Goal: Find specific page/section: Find specific page/section

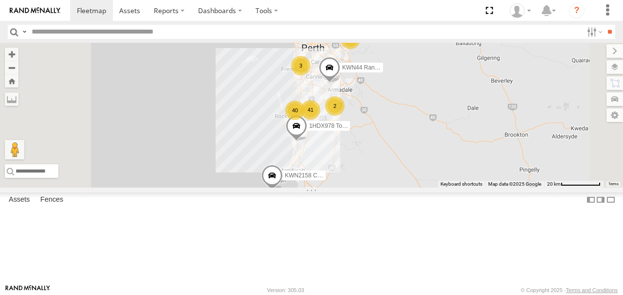
click at [88, 36] on input "text" at bounding box center [305, 32] width 555 height 14
type input "*****"
click at [604, 25] on input "**" at bounding box center [609, 32] width 11 height 14
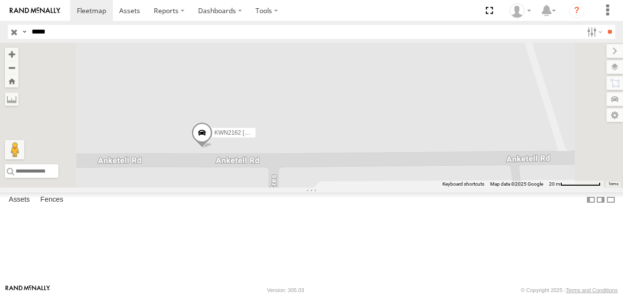
drag, startPoint x: 393, startPoint y: 223, endPoint x: 403, endPoint y: 126, distance: 97.8
click at [403, 126] on div "KWN2162 [PERSON_NAME] Truck" at bounding box center [311, 115] width 623 height 145
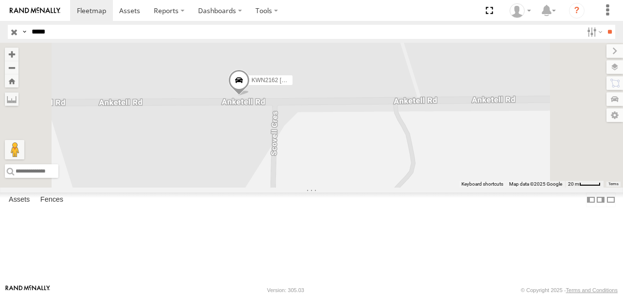
drag, startPoint x: 329, startPoint y: 142, endPoint x: 343, endPoint y: 137, distance: 14.9
click at [343, 138] on div "KWN2162 [PERSON_NAME] Truck" at bounding box center [311, 115] width 623 height 145
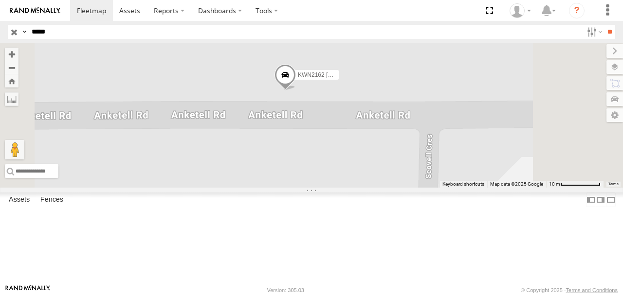
drag, startPoint x: 386, startPoint y: 144, endPoint x: 382, endPoint y: 134, distance: 10.5
click at [382, 134] on div "KWN2162 [PERSON_NAME] Truck" at bounding box center [311, 115] width 623 height 145
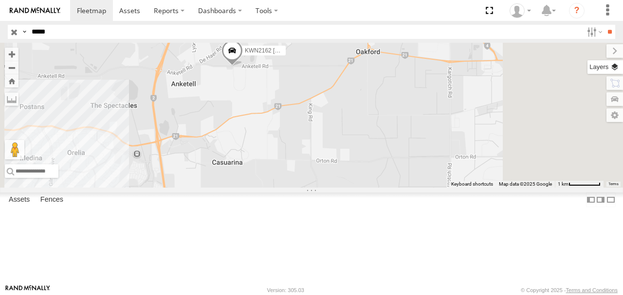
click at [615, 68] on label at bounding box center [606, 67] width 36 height 14
click at [0, 0] on span "Basemaps" at bounding box center [0, 0] width 0 height 0
click at [0, 0] on span "Grayscale" at bounding box center [0, 0] width 0 height 0
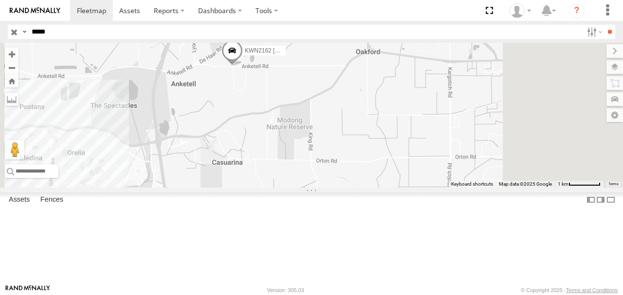
click at [0, 0] on span "Satellite + Roadmap" at bounding box center [0, 0] width 0 height 0
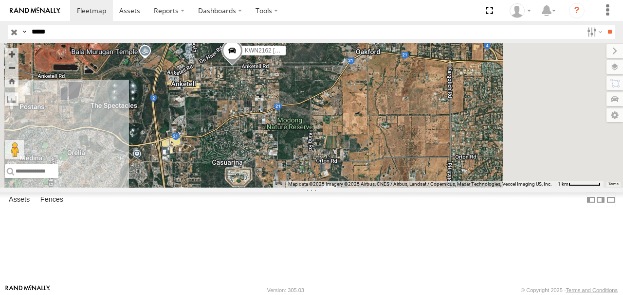
click at [14, 33] on input "button" at bounding box center [14, 32] width 13 height 14
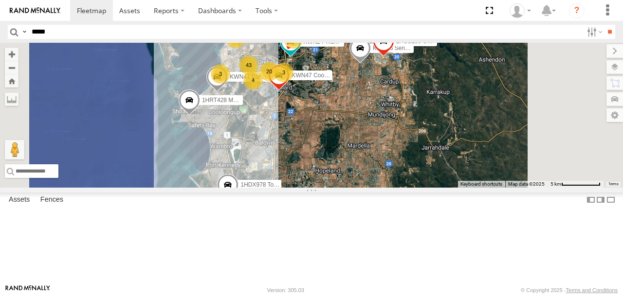
drag, startPoint x: 395, startPoint y: 203, endPoint x: 414, endPoint y: 188, distance: 24.6
click at [414, 188] on div "KWN44 Rangers KWN2158 Coor Rang&Comp 1HDX978 Toyota Rav 4 Admin 3 3 20 43 1HSS2…" at bounding box center [311, 115] width 623 height 145
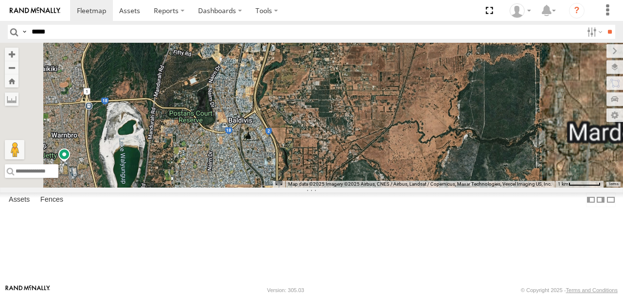
drag, startPoint x: 393, startPoint y: 192, endPoint x: 400, endPoint y: 245, distance: 53.5
click at [400, 188] on div "KWN44 Rangers KWN2158 Coor Rang&Comp 1HDX978 Toyota Rav 4 Admin 1HSS259 Coor.En…" at bounding box center [311, 115] width 623 height 145
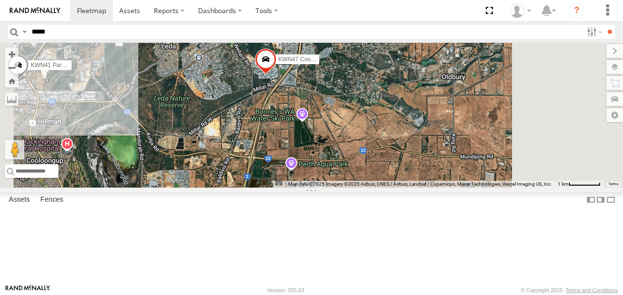
drag, startPoint x: 413, startPoint y: 135, endPoint x: 371, endPoint y: 262, distance: 133.6
click at [371, 188] on div "KWN44 Rangers KWN2158 Coor Rang&Comp 1HDX978 Toyota Rav 4 Admin 1HSS259 Coor.En…" at bounding box center [311, 115] width 623 height 145
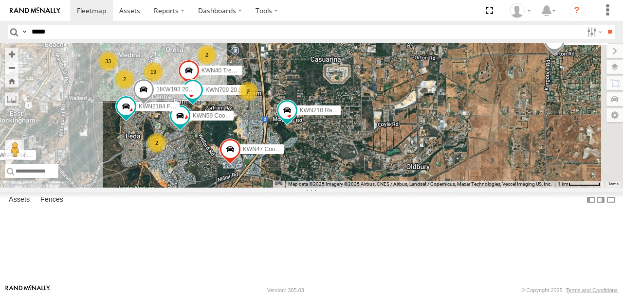
drag, startPoint x: 394, startPoint y: 182, endPoint x: 368, endPoint y: 235, distance: 58.8
click at [368, 188] on div "KWN44 Rangers KWN2158 Coor Rang&Comp 1HDX978 Toyota Rav 4 Admin 1HSS259 Coor.En…" at bounding box center [311, 115] width 623 height 145
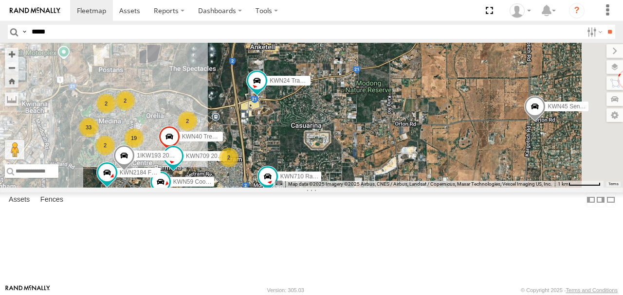
drag, startPoint x: 408, startPoint y: 135, endPoint x: 397, endPoint y: 190, distance: 56.0
click at [398, 188] on div "KWN44 Rangers KWN2158 Coor Rang&Comp 1HDX978 Toyota Rav 4 Admin 1HSS259 Coor.En…" at bounding box center [311, 115] width 623 height 145
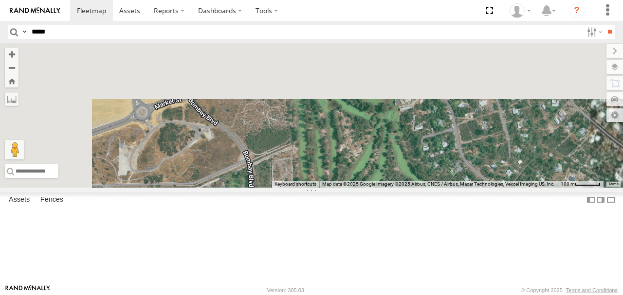
drag, startPoint x: 387, startPoint y: 137, endPoint x: 387, endPoint y: 258, distance: 121.2
click at [387, 188] on div "KWN44 Rangers KWN2158 Coor Rang&Comp 1HDX978 Toyota Rav 4 Admin 1HSS259 Coor.En…" at bounding box center [311, 115] width 623 height 145
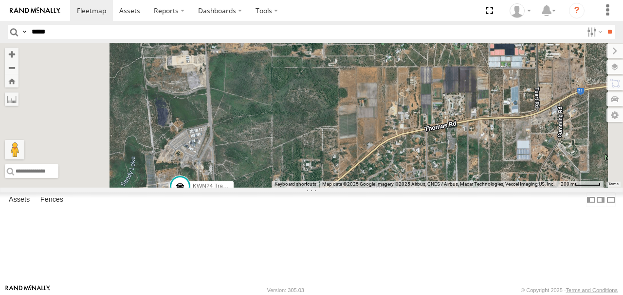
drag, startPoint x: 375, startPoint y: 190, endPoint x: 365, endPoint y: 274, distance: 84.3
click at [364, 290] on body at bounding box center [311, 147] width 623 height 295
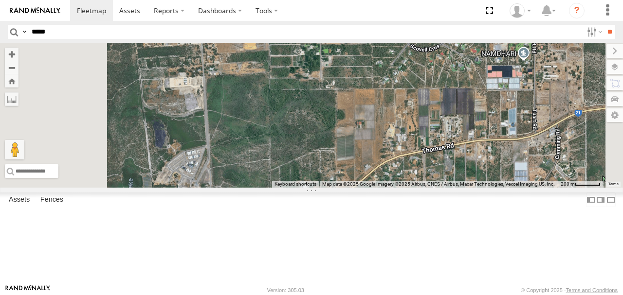
drag, startPoint x: 398, startPoint y: 146, endPoint x: 381, endPoint y: 286, distance: 141.2
click at [381, 290] on body at bounding box center [311, 147] width 623 height 295
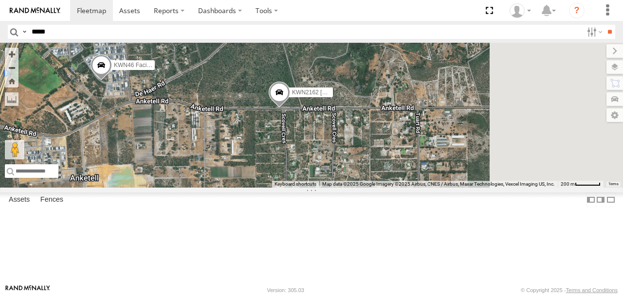
drag, startPoint x: 380, startPoint y: 201, endPoint x: 280, endPoint y: 214, distance: 101.2
click at [269, 188] on div "KWN44 Rangers KWN2158 Coor Rang&Comp 1HDX978 Toyota Rav 4 Admin 1HSS259 Coor.En…" at bounding box center [311, 115] width 623 height 145
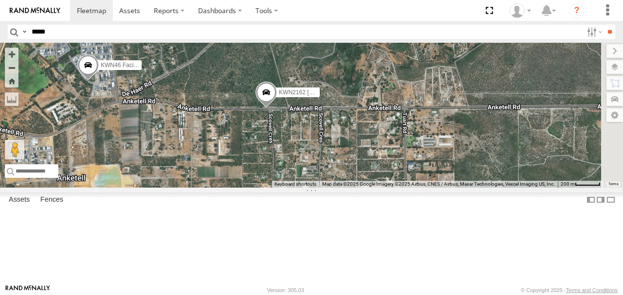
drag, startPoint x: 352, startPoint y: 191, endPoint x: 329, endPoint y: 197, distance: 24.4
click at [329, 188] on div "KWN44 Rangers KWN2158 Coor Rang&Comp 1HDX978 Toyota Rav 4 Admin 1HSS259 Coor.En…" at bounding box center [311, 115] width 623 height 145
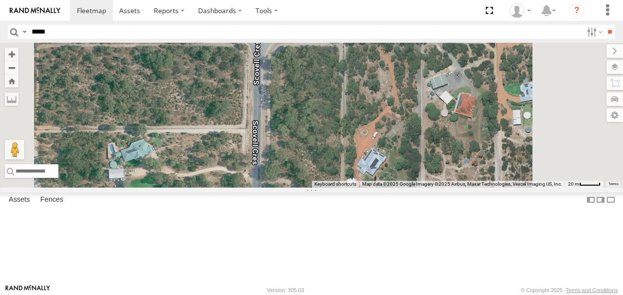
drag, startPoint x: 366, startPoint y: 186, endPoint x: 362, endPoint y: 270, distance: 83.8
click at [362, 188] on div "KWN44 Rangers KWN2158 Coor Rang&Comp 1HDX978 Toyota Rav 4 Admin 1HSS259 Coor.En…" at bounding box center [311, 115] width 623 height 145
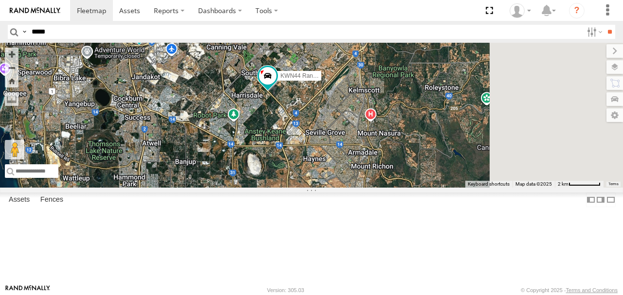
drag, startPoint x: 397, startPoint y: 214, endPoint x: 370, endPoint y: 226, distance: 29.2
click at [375, 188] on div "KWN44 Rangers KWN2158 Coor Rang&Comp 1HDX978 Toyota Rav 4 Admin 1HSS259 Coor.En…" at bounding box center [311, 115] width 623 height 145
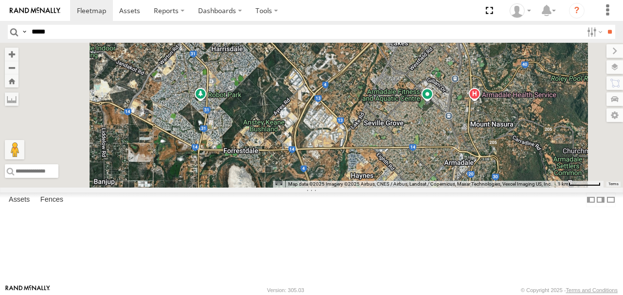
drag, startPoint x: 385, startPoint y: 198, endPoint x: 450, endPoint y: 118, distance: 103.1
click at [450, 119] on div "KWN44 Rangers KWN2158 Coor Rang&Comp 1HDX978 Toyota Rav 4 Admin 1HSS259 Coor.En…" at bounding box center [311, 115] width 623 height 145
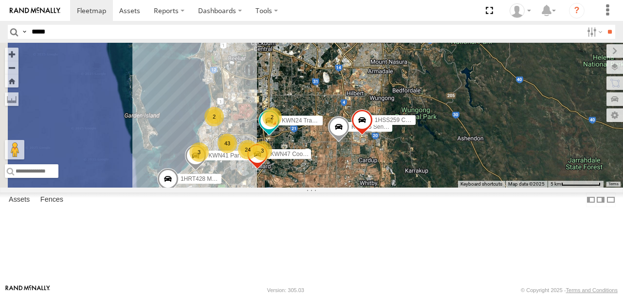
drag, startPoint x: 414, startPoint y: 187, endPoint x: 420, endPoint y: 165, distance: 23.1
click at [420, 166] on div "KWN44 Rangers KWN2158 Coor Rang&Comp 1HDX978 Toyota Rav 4 Admin 1HSS259 Coor.En…" at bounding box center [311, 115] width 623 height 145
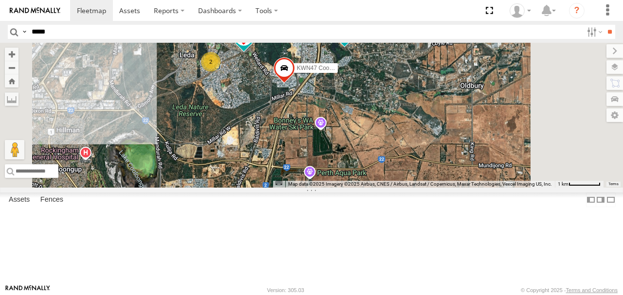
click at [125, 31] on input "*****" at bounding box center [305, 32] width 555 height 14
type input "****"
click at [604, 25] on input "**" at bounding box center [609, 32] width 11 height 14
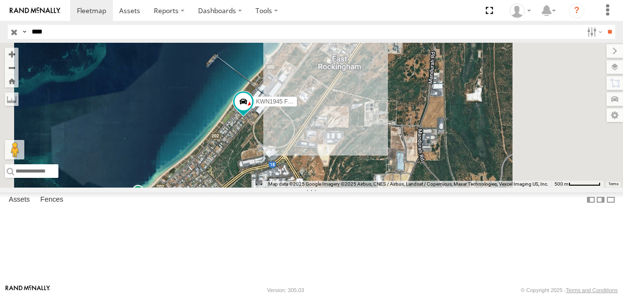
drag, startPoint x: 421, startPoint y: 178, endPoint x: 351, endPoint y: 179, distance: 69.1
click at [351, 179] on div "KWN1945 Flocon" at bounding box center [311, 115] width 623 height 145
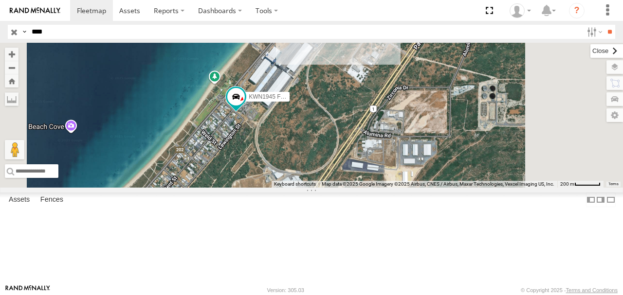
click at [590, 50] on label at bounding box center [606, 51] width 33 height 14
